Goal: Transaction & Acquisition: Book appointment/travel/reservation

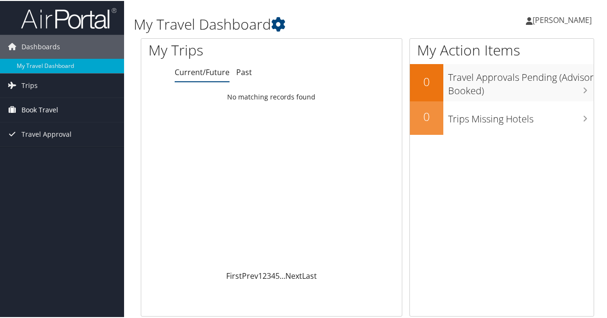
click at [35, 107] on span "Book Travel" at bounding box center [39, 109] width 37 height 24
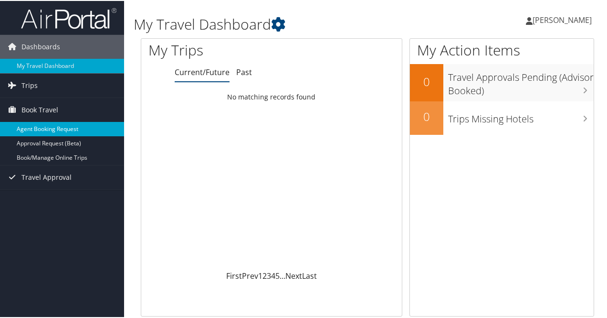
click at [53, 130] on link "Agent Booking Request" at bounding box center [62, 128] width 124 height 14
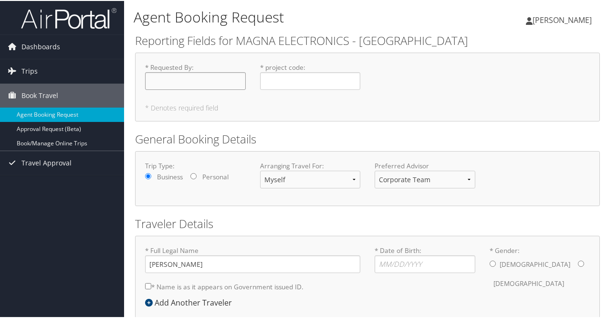
click at [214, 76] on input "* Requested By : Required" at bounding box center [195, 80] width 101 height 18
click at [218, 79] on input "* Requested By : Required" at bounding box center [195, 80] width 101 height 18
click at [218, 79] on input "ponn" at bounding box center [195, 80] width 101 height 18
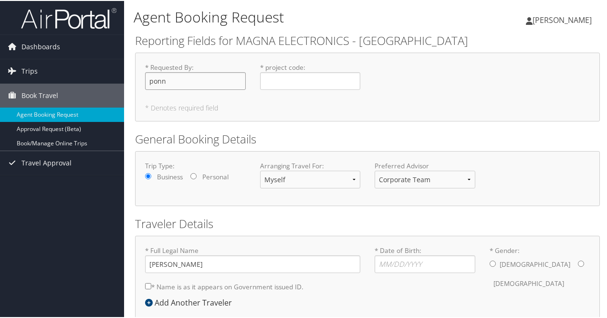
click at [218, 79] on input "ponn" at bounding box center [195, 80] width 101 height 18
type input "[PERSON_NAME]"
click at [293, 85] on input "* project code : Required" at bounding box center [310, 80] width 101 height 18
type input "L2H5050"
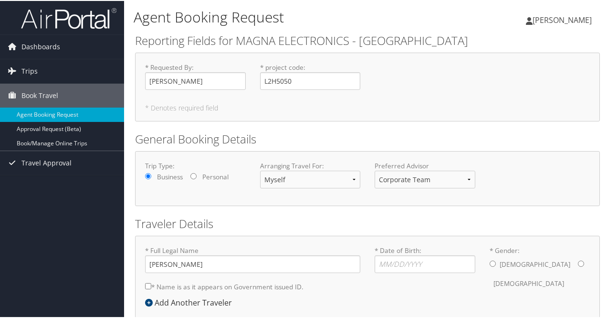
click at [311, 118] on div "* Requested By : [PERSON_NAME] Required * project code : L2H5050 Required * Den…" at bounding box center [367, 86] width 465 height 69
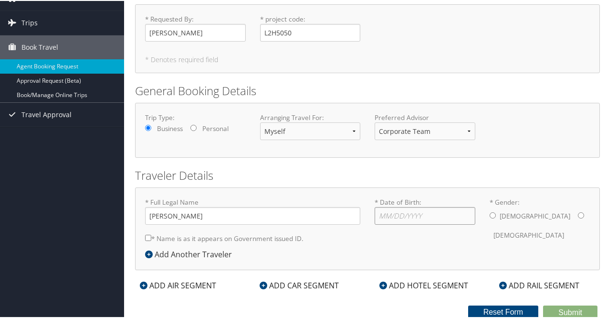
click at [416, 213] on input "* Date of Birth: Invalid Date" at bounding box center [425, 215] width 101 height 18
type input "[DATE]"
click at [490, 213] on input "* Gender: [DEMOGRAPHIC_DATA] [DEMOGRAPHIC_DATA]" at bounding box center [493, 214] width 6 height 6
radio input "true"
click at [425, 282] on div "ADD HOTEL SEGMENT" at bounding box center [424, 283] width 98 height 11
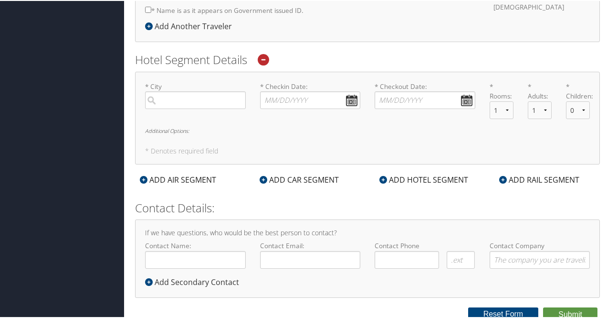
scroll to position [277, 0]
click at [184, 96] on input "search" at bounding box center [195, 99] width 101 height 18
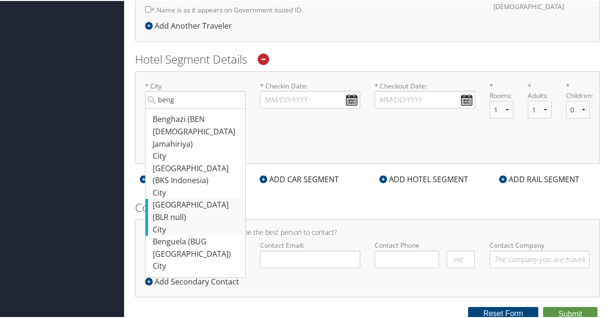
click at [197, 198] on div "Bengaluru (BLR null)" at bounding box center [197, 210] width 88 height 24
click at [197, 107] on input "beng" at bounding box center [195, 99] width 101 height 18
type input "[GEOGRAPHIC_DATA]"
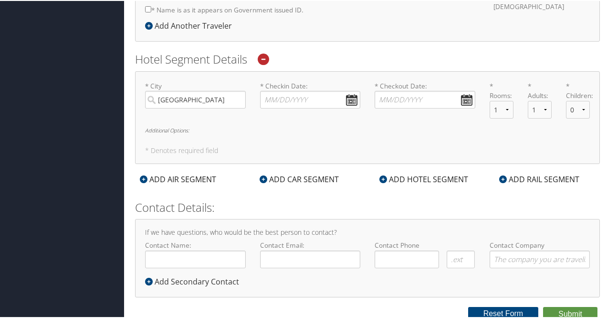
click at [173, 154] on div "* City [GEOGRAPHIC_DATA] Required * Checkin Date: Dates must be valid * Checkou…" at bounding box center [367, 116] width 465 height 93
click at [292, 95] on input "* Checkin Date: Dates must be valid" at bounding box center [310, 99] width 101 height 18
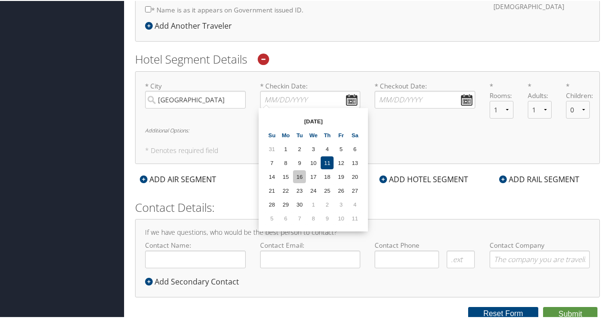
click at [299, 174] on td "16" at bounding box center [299, 175] width 13 height 13
type input "[DATE]"
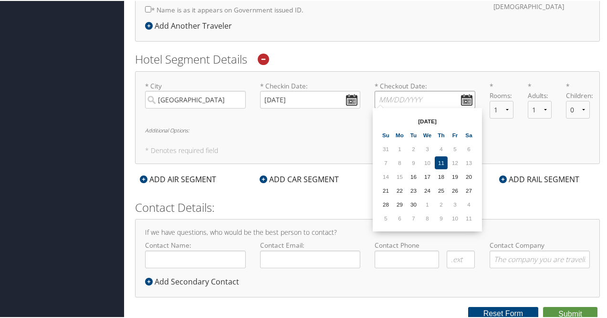
click at [462, 98] on input "* Checkout Date: Dates must be valid" at bounding box center [425, 99] width 101 height 18
click at [455, 174] on td "19" at bounding box center [455, 175] width 13 height 13
type input "[DATE]"
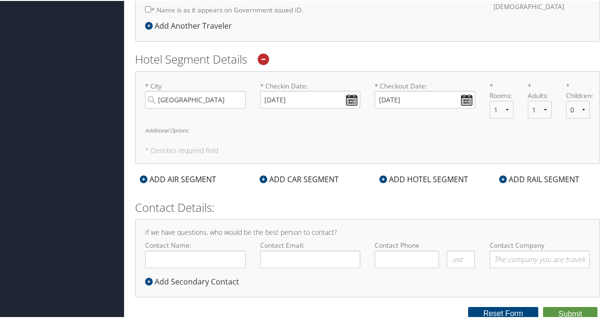
click at [201, 141] on div "* City [GEOGRAPHIC_DATA] Required * Checkin Date: [DATE] Dates must be valid * …" at bounding box center [367, 116] width 465 height 93
click at [172, 127] on h6 "Additional Options:" at bounding box center [367, 129] width 445 height 5
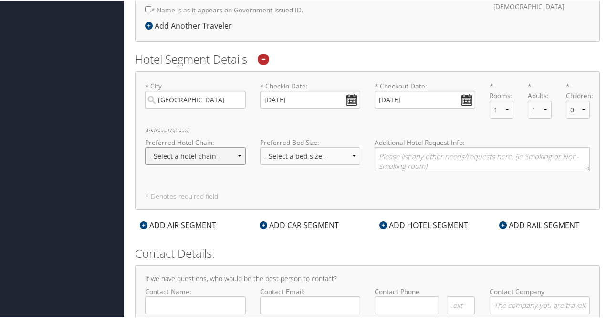
click at [219, 150] on select "- Select a hotel chain - Hyatt Mandarin Oriental Hilton Hotels Pullman Hotels M…" at bounding box center [195, 155] width 101 height 18
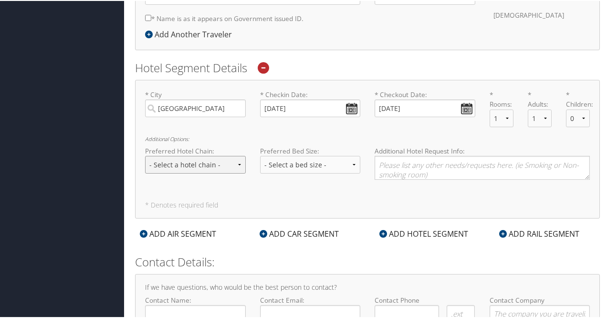
scroll to position [259, 0]
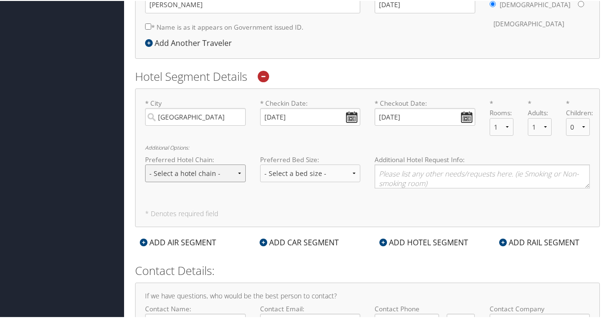
click at [220, 165] on select "- Select a hotel chain - Hyatt Mandarin Oriental Hilton Hotels Pullman Hotels M…" at bounding box center [195, 172] width 101 height 18
click at [296, 172] on select "- Select a bed size - Twin Full Queen King" at bounding box center [310, 172] width 101 height 18
click at [310, 148] on h6 "Additional Options:" at bounding box center [367, 146] width 445 height 5
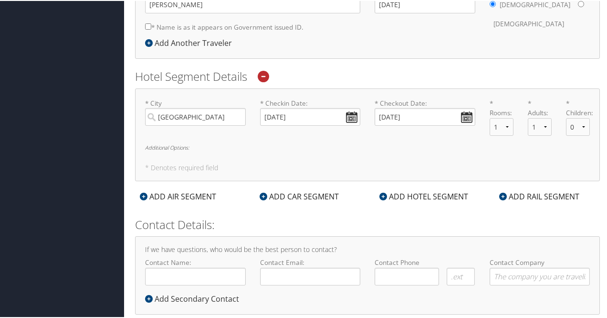
click at [166, 146] on h6 "Additional Options:" at bounding box center [367, 146] width 445 height 5
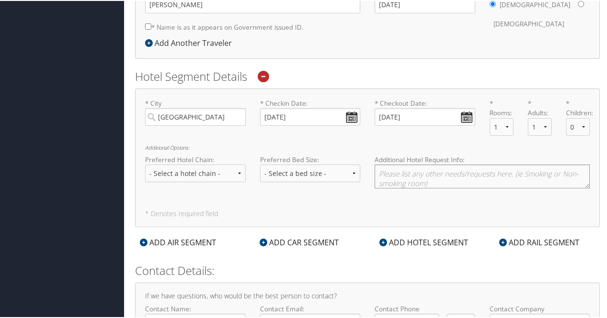
click at [415, 176] on textarea at bounding box center [482, 175] width 215 height 24
paste textarea "Bangalore office Address: Magna Automotive India Private Limited MAGNA INNOVATI…"
click at [524, 176] on textarea "Bangalore office Address: Magna Automotive India Private Limited MAGNA INNOVATI…" at bounding box center [482, 175] width 215 height 24
drag, startPoint x: 535, startPoint y: 166, endPoint x: 340, endPoint y: 106, distance: 203.9
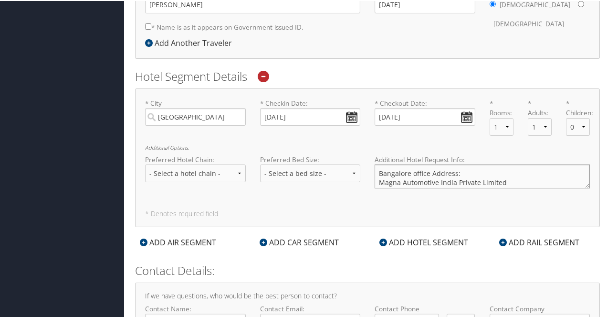
click at [340, 106] on div "* City [GEOGRAPHIC_DATA] Required * Checkin Date: [DATE] Dates must be valid * …" at bounding box center [367, 156] width 465 height 138
click at [378, 181] on textarea "Hotel near by office (5min walk): DoubleTree by Hilton Bengaluru Whitefield [UR…" at bounding box center [482, 175] width 215 height 24
click at [451, 183] on textarea "Hotel near by office (5min walk): DoubleTree by Hilton Bengaluru Whitefield [UR…" at bounding box center [482, 175] width 215 height 24
type textarea "please book in the below hotel: Hotel near by office (5min walk): DoubleTree by…"
click at [201, 173] on select "- Select a hotel chain - Hyatt Mandarin Oriental Hilton Hotels Pullman Hotels M…" at bounding box center [195, 172] width 101 height 18
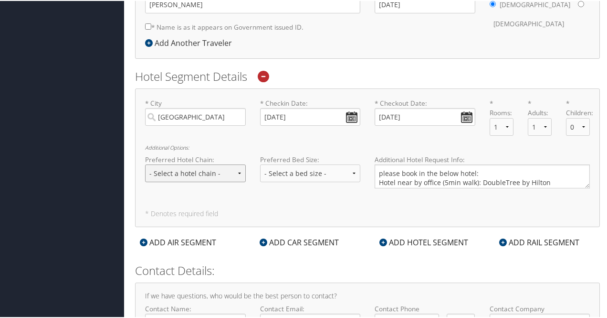
select select "Hilton Hotels (HL)"
click at [145, 163] on select "- Select a hotel chain - Hyatt Mandarin Oriental Hilton Hotels Pullman Hotels M…" at bounding box center [195, 172] width 101 height 18
click at [301, 170] on select "- Select a bed size - Twin Full Queen King" at bounding box center [310, 172] width 101 height 18
select select "queen"
click at [260, 163] on select "- Select a bed size - Twin Full Queen King" at bounding box center [310, 172] width 101 height 18
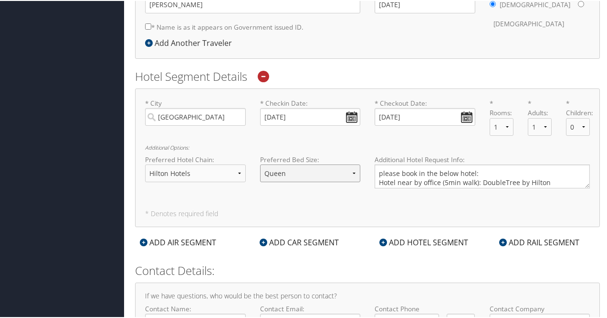
scroll to position [323, 0]
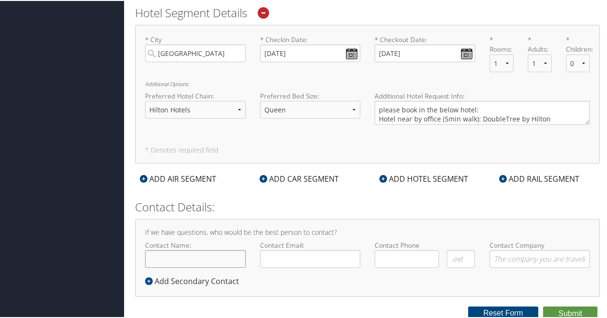
click at [212, 251] on input "Contact Name:" at bounding box center [195, 258] width 101 height 18
type input "[PERSON_NAME]"
type input "[EMAIL_ADDRESS][DOMAIN_NAME]"
type input "( ) -"
drag, startPoint x: 344, startPoint y: 252, endPoint x: 198, endPoint y: 255, distance: 146.6
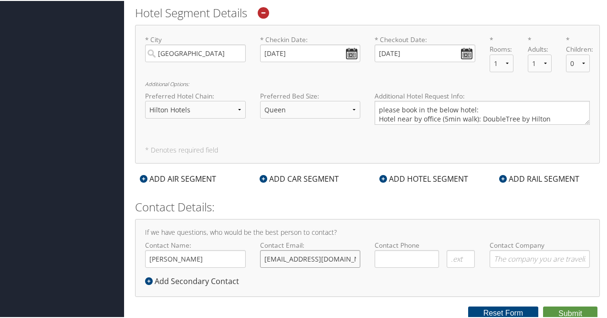
click at [198, 255] on div "Contact Name: [PERSON_NAME] Required Contact Email: [EMAIL_ADDRESS][DOMAIN_NAME…" at bounding box center [367, 256] width 459 height 35
type input "[PERSON_NAME][EMAIL_ADDRESS][PERSON_NAME][DOMAIN_NAME]"
click at [402, 251] on input "( ) -" at bounding box center [407, 258] width 64 height 18
type input "[PHONE_NUMBER]"
click at [579, 308] on button "Submit" at bounding box center [570, 312] width 54 height 14
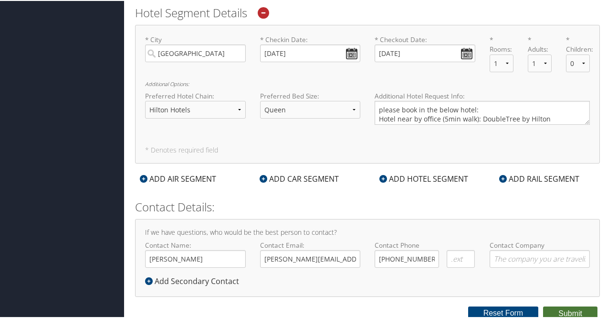
scroll to position [125, 0]
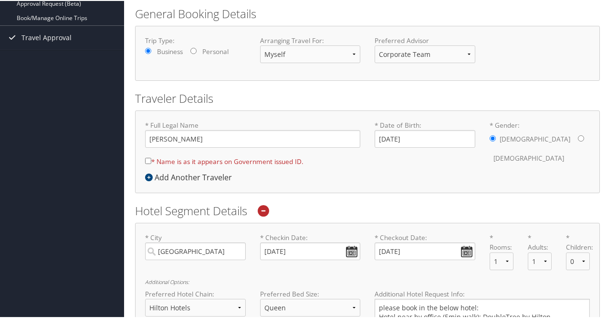
click at [146, 157] on input "* Name is as it appears on Government issued ID." at bounding box center [148, 160] width 6 height 6
checkbox input "true"
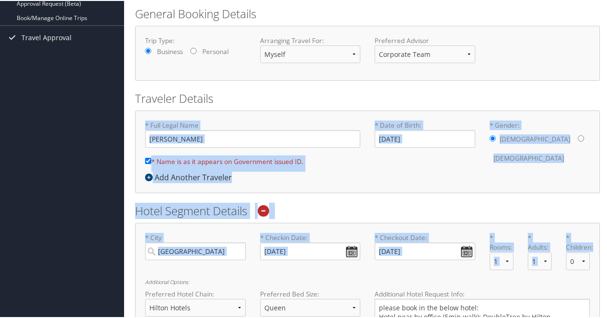
drag, startPoint x: 607, startPoint y: 155, endPoint x: 611, endPoint y: 264, distance: 109.5
click at [611, 192] on html "Menu Dashboards ► My Travel Dashboard Trips ► Current/Future Trips Past Trips T…" at bounding box center [305, 34] width 611 height 318
click at [589, 212] on h2 "Hotel Segment Details" at bounding box center [367, 210] width 465 height 16
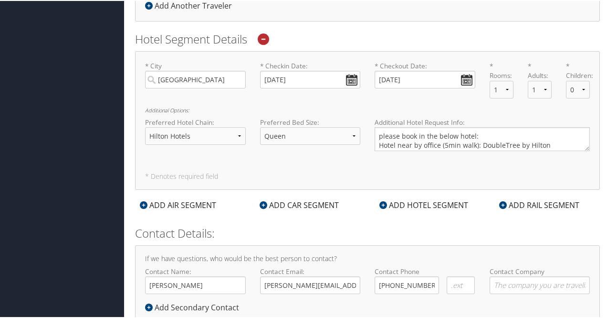
scroll to position [323, 0]
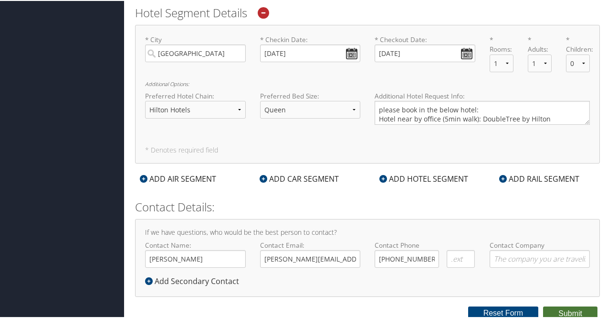
click at [582, 311] on button "Submit" at bounding box center [570, 312] width 54 height 14
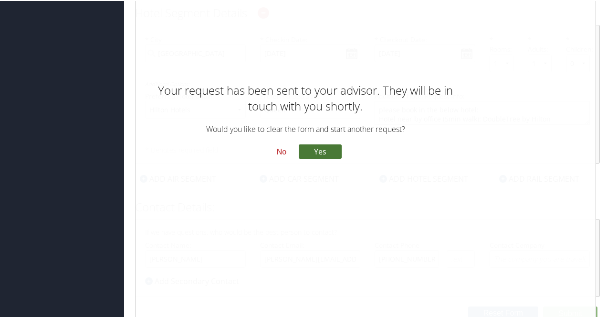
click at [327, 151] on button "Yes" at bounding box center [320, 150] width 43 height 14
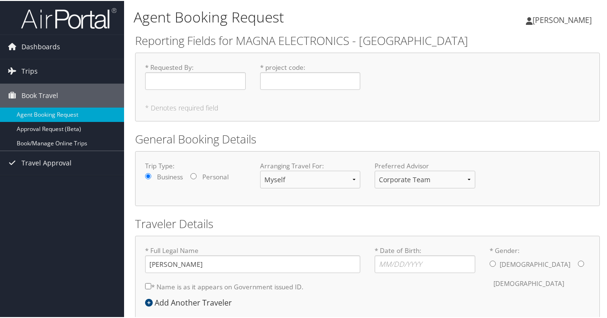
scroll to position [48, 0]
